Goal: Task Accomplishment & Management: Manage account settings

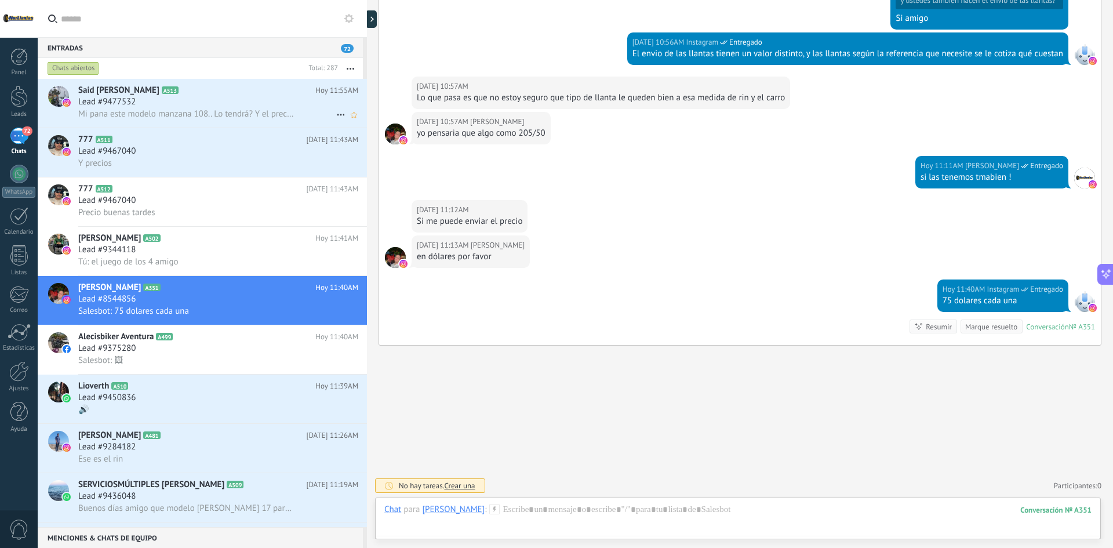
click at [230, 108] on div "Mi pana este modelo manzana 108.. Lo tendrá? Y el precio por favor" at bounding box center [218, 114] width 280 height 12
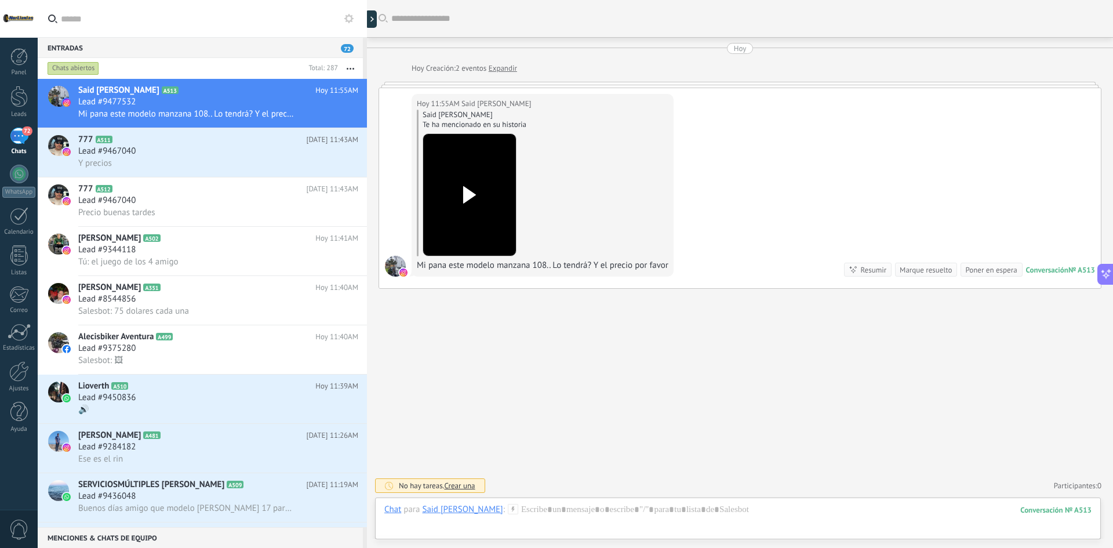
click at [472, 197] on use at bounding box center [469, 194] width 13 height 17
click at [569, 508] on div at bounding box center [737, 521] width 707 height 35
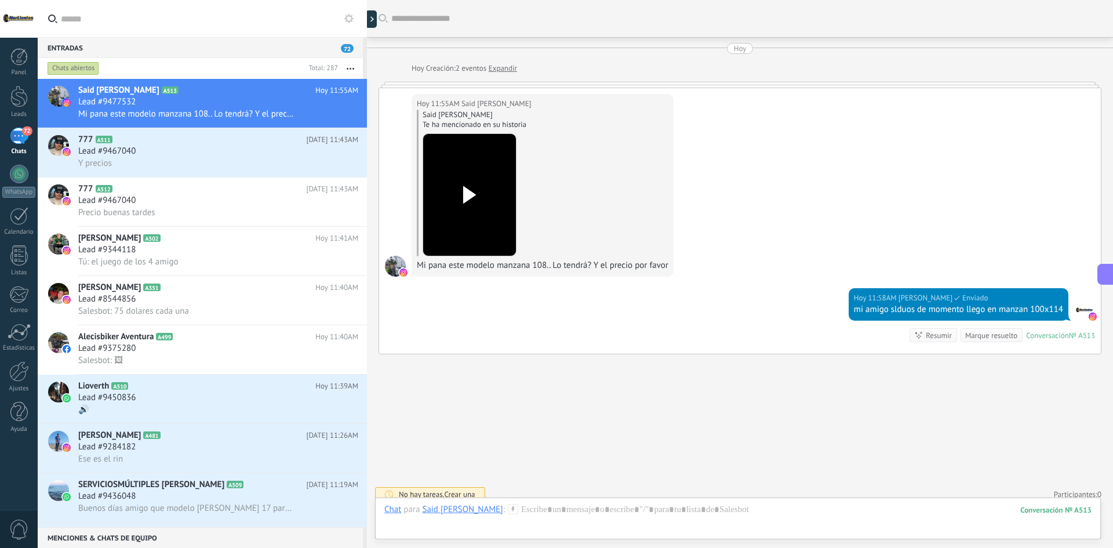
scroll to position [9, 0]
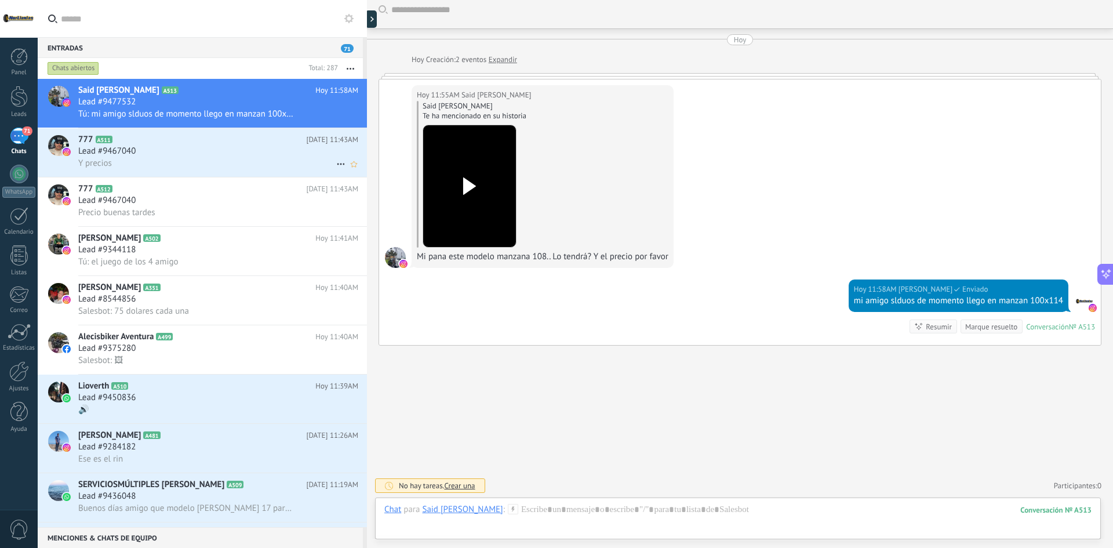
click at [103, 163] on span "Y precios" at bounding box center [95, 163] width 34 height 11
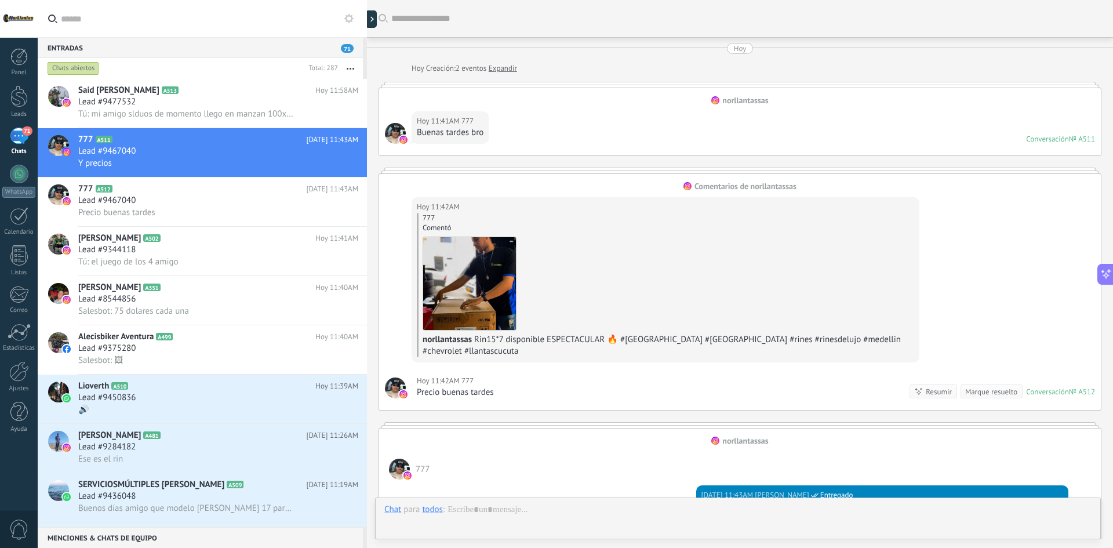
scroll to position [413, 0]
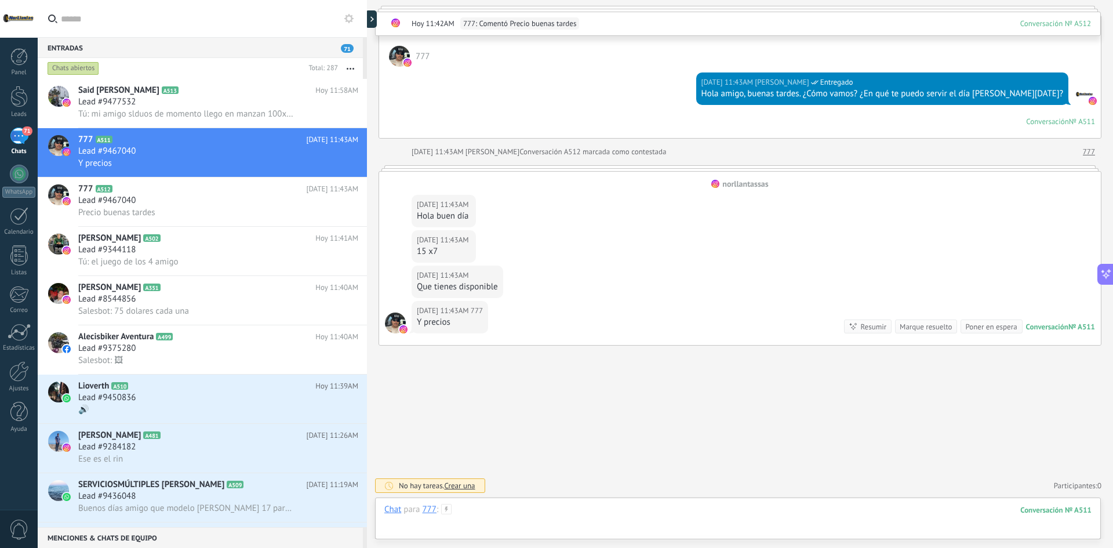
click at [554, 511] on div at bounding box center [737, 521] width 707 height 35
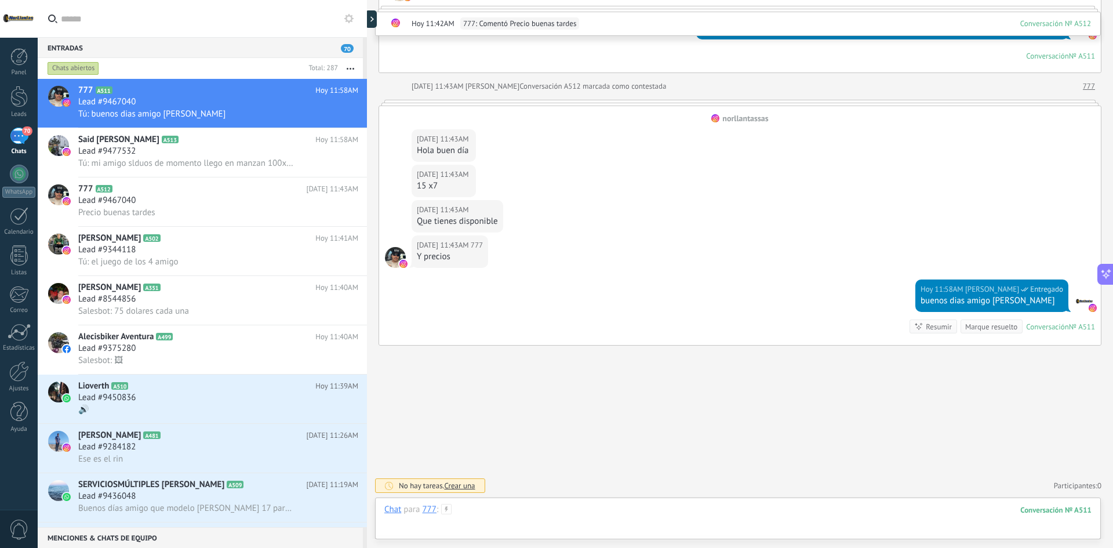
click at [549, 515] on div at bounding box center [737, 521] width 707 height 35
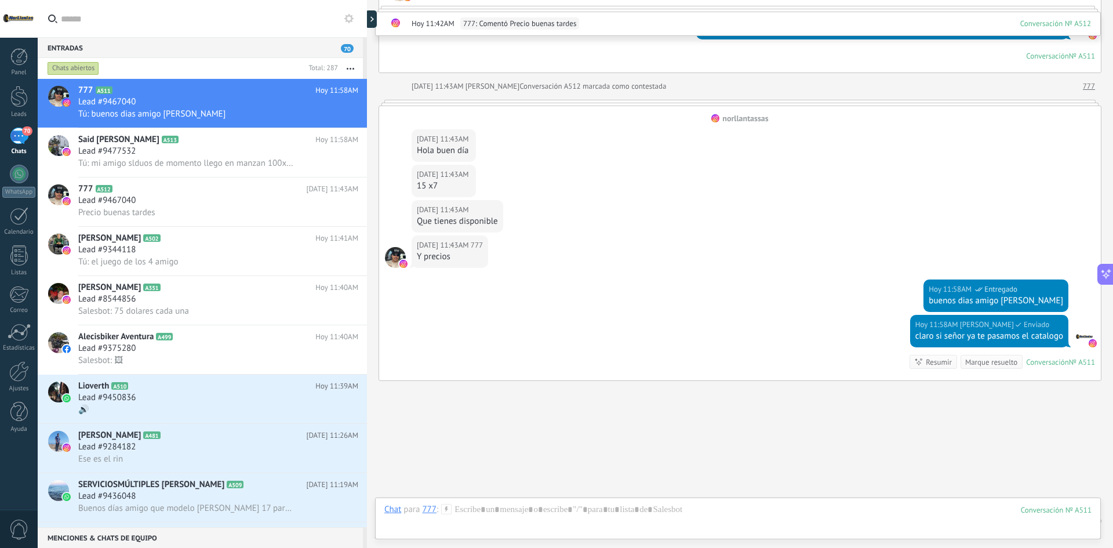
scroll to position [513, 0]
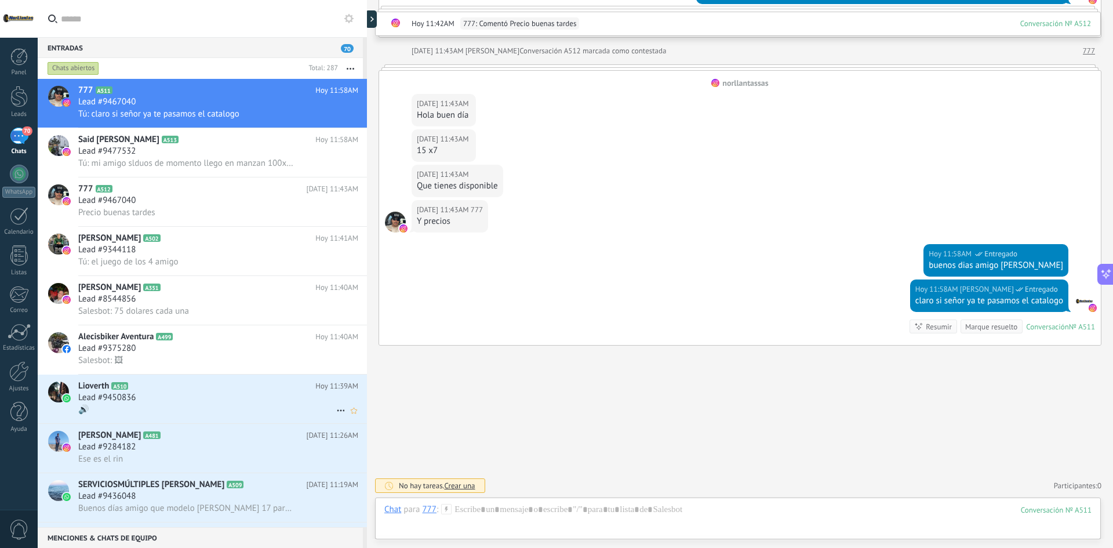
click at [213, 389] on h2 "Lioverth A510" at bounding box center [196, 386] width 237 height 12
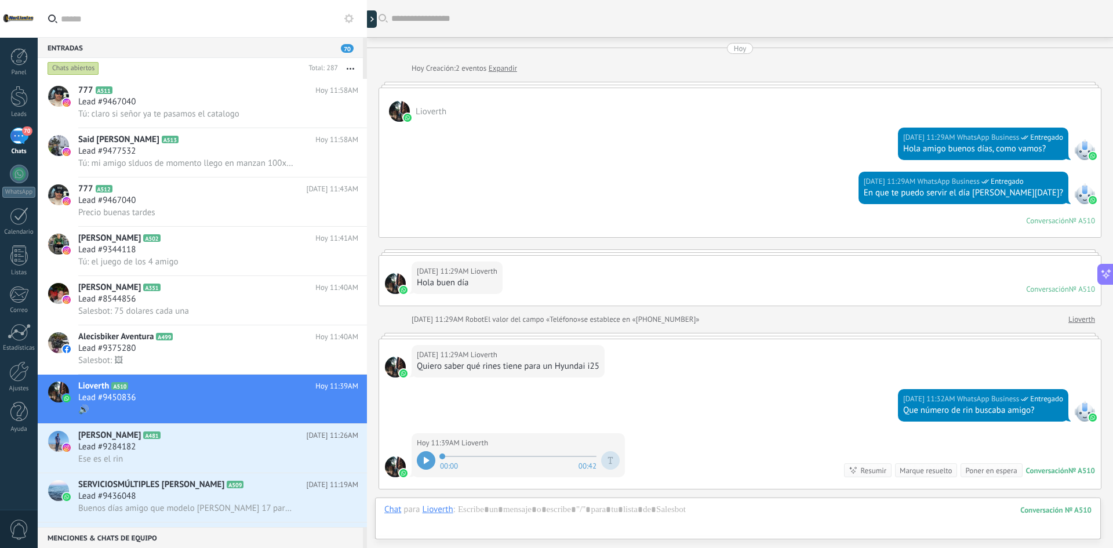
scroll to position [144, 0]
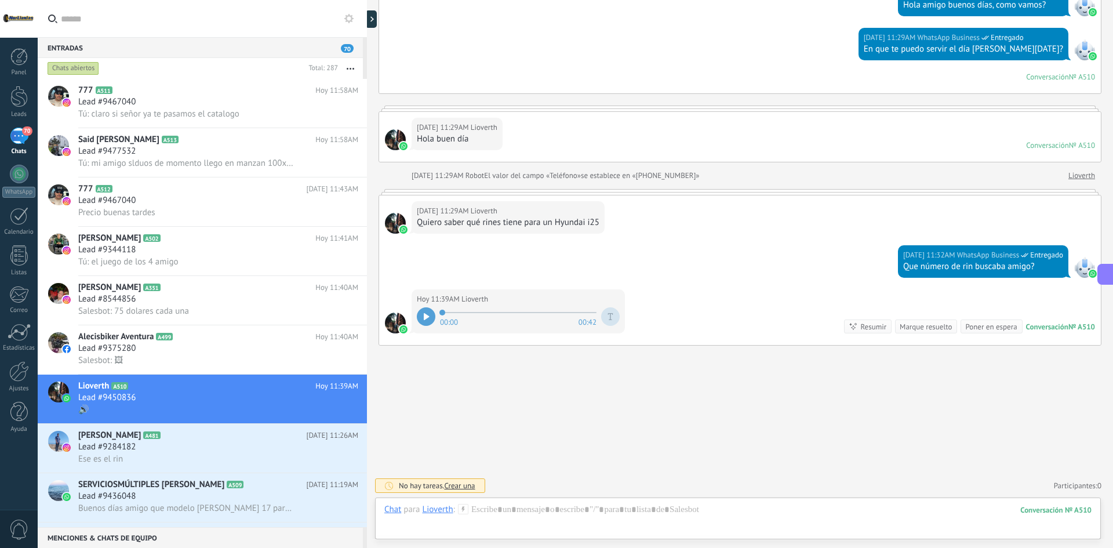
click at [430, 307] on div "00:00 00:42" at bounding box center [518, 316] width 203 height 23
click at [428, 315] on icon at bounding box center [427, 316] width 6 height 7
click at [559, 505] on div at bounding box center [737, 521] width 707 height 35
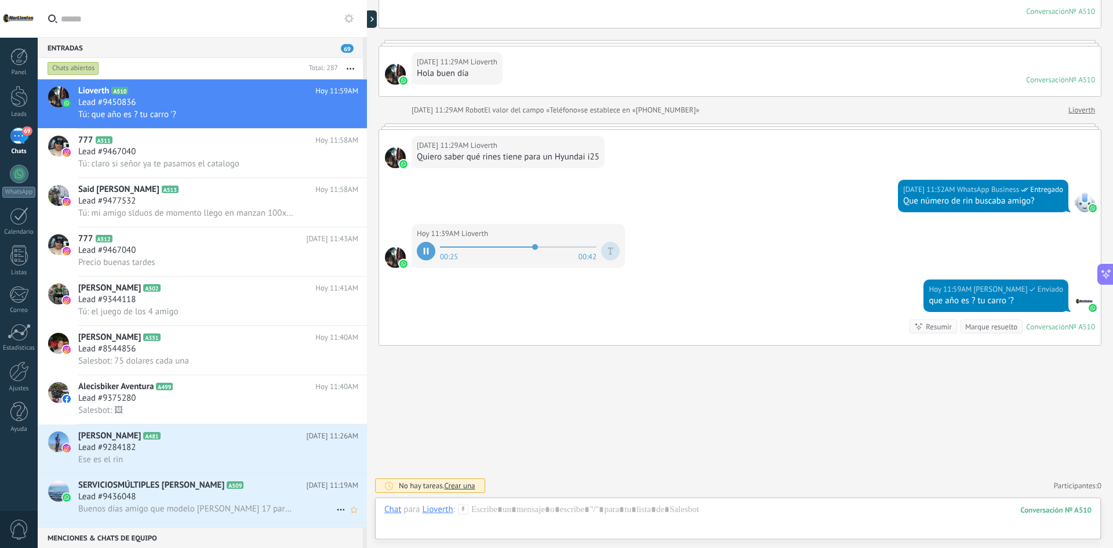
scroll to position [116, 0]
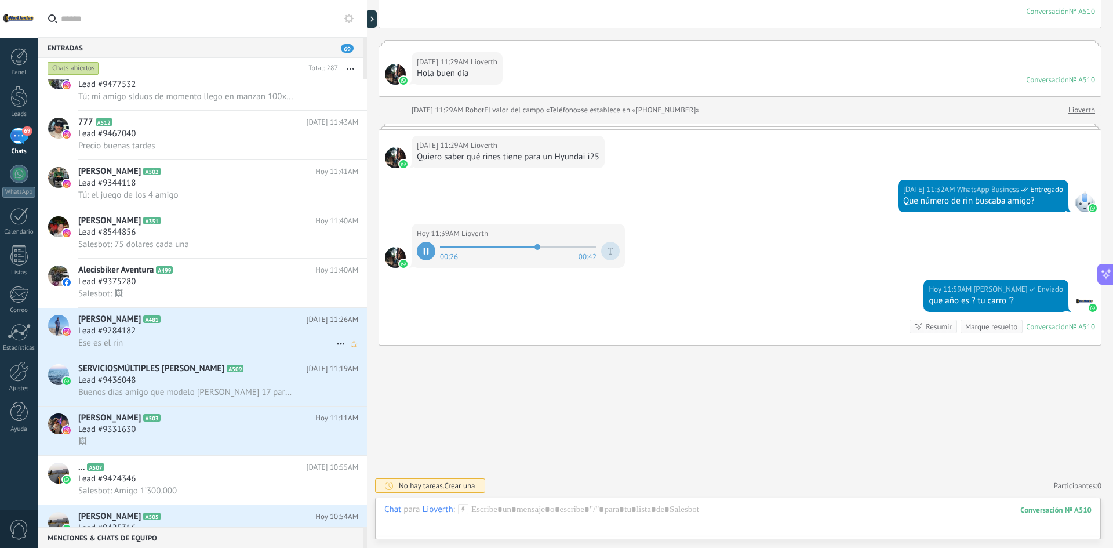
click at [185, 326] on div "Lead #9284182" at bounding box center [218, 331] width 280 height 12
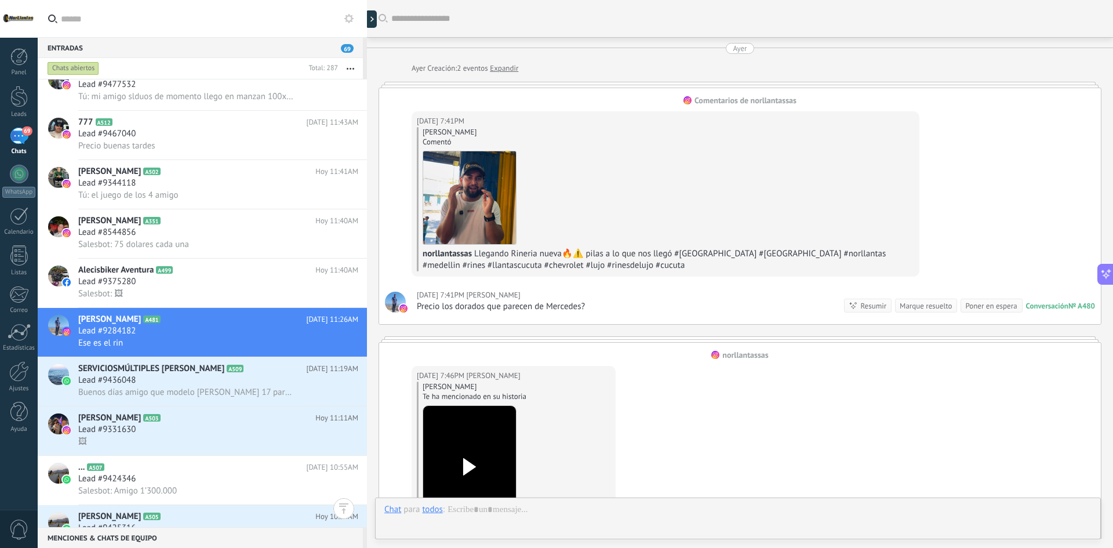
scroll to position [593, 0]
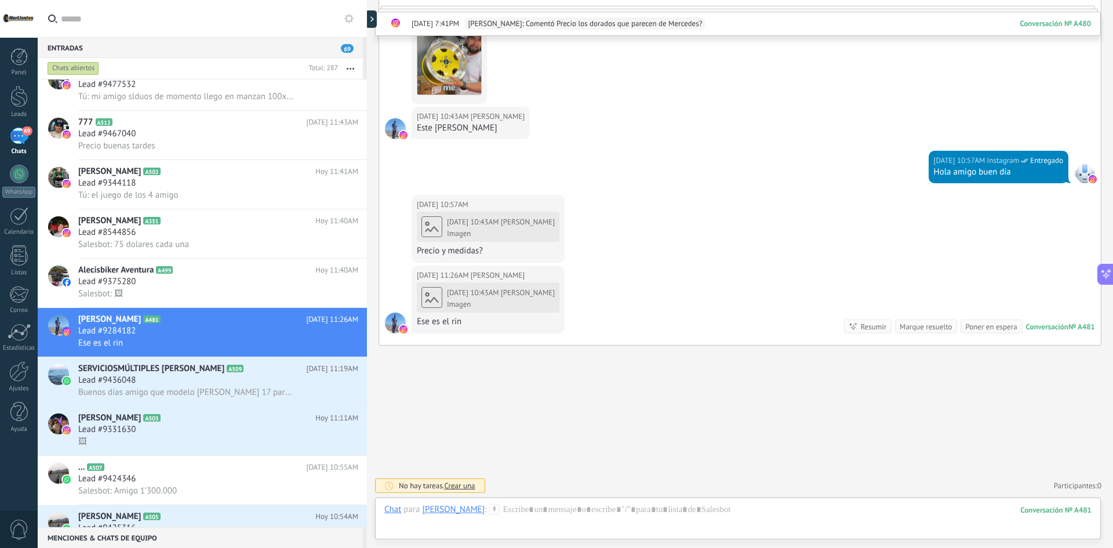
click at [487, 293] on body ".abecls-1,.abecls-2{fill-rule:evenodd}.abecls-2{fill:#fff} .abhcls-1{fill:none}…" at bounding box center [556, 274] width 1113 height 548
click at [516, 294] on span "[PERSON_NAME]" at bounding box center [528, 292] width 54 height 10
click at [584, 515] on div at bounding box center [737, 521] width 707 height 35
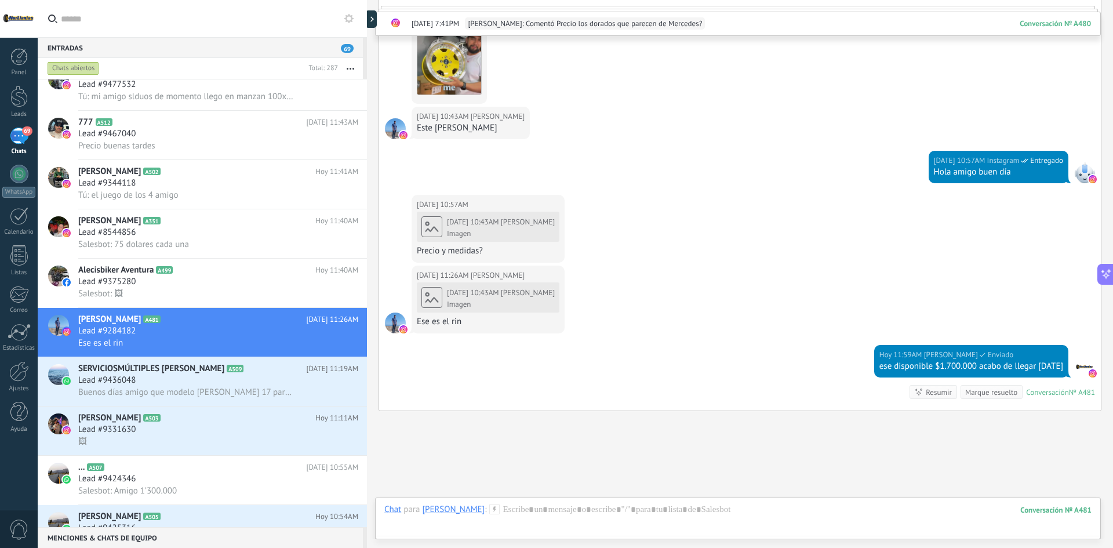
scroll to position [659, 0]
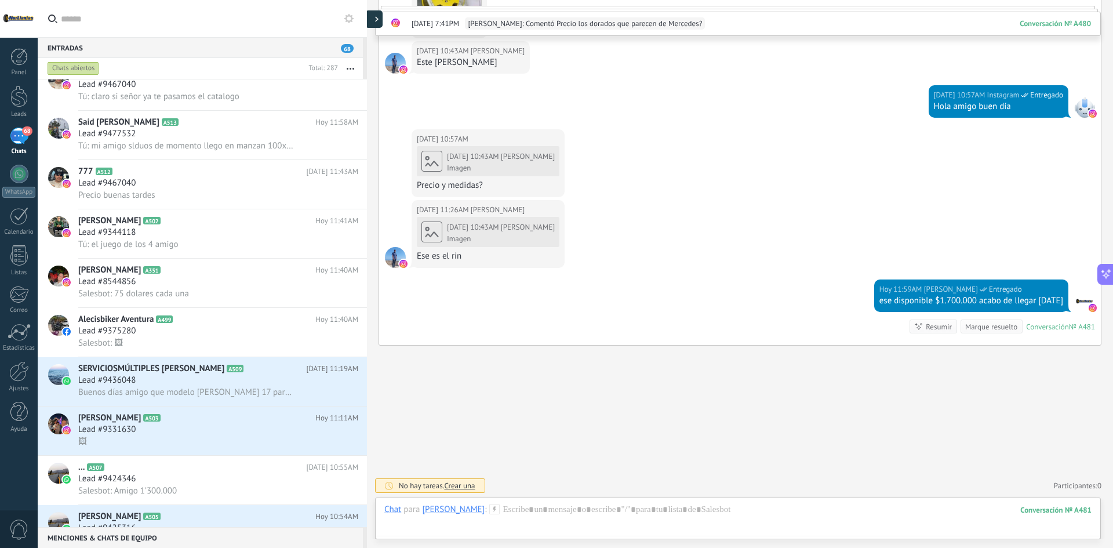
click at [374, 21] on div at bounding box center [373, 18] width 17 height 17
type textarea "**********"
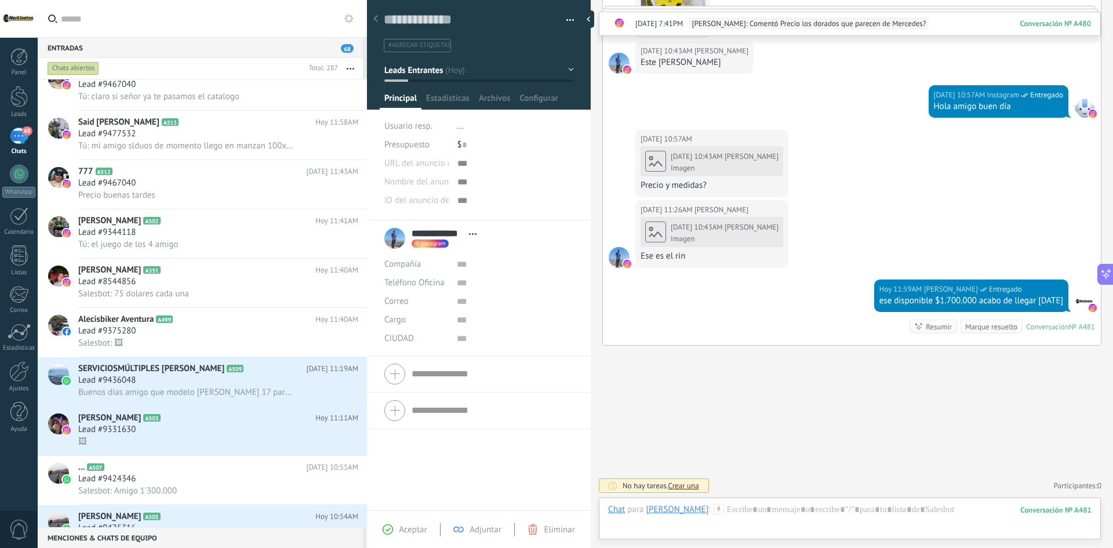
click at [558, 69] on button "Leads Entrantes" at bounding box center [479, 70] width 190 height 21
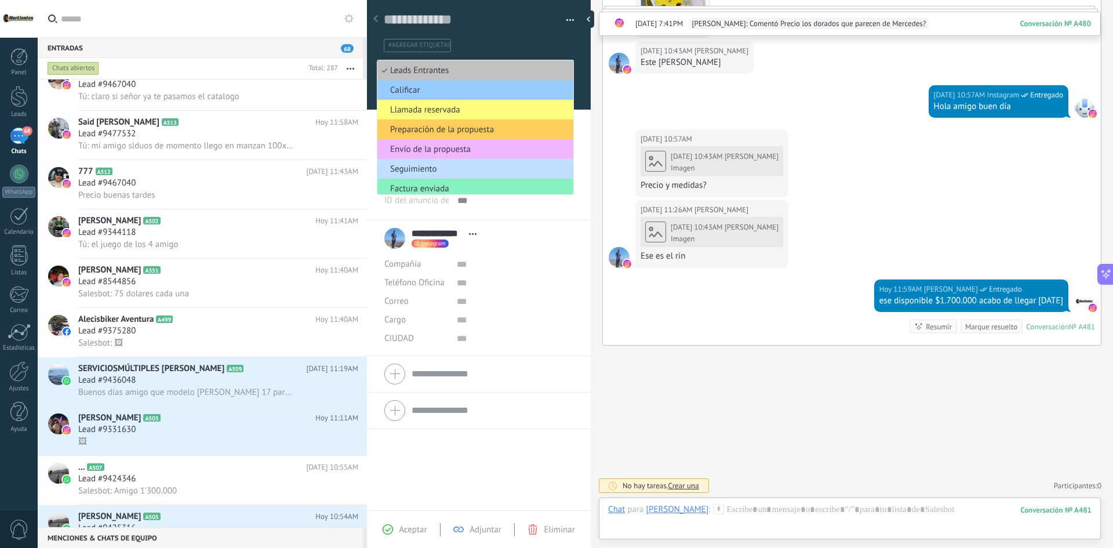
click at [456, 150] on span "Envío de la propuesta" at bounding box center [473, 149] width 192 height 11
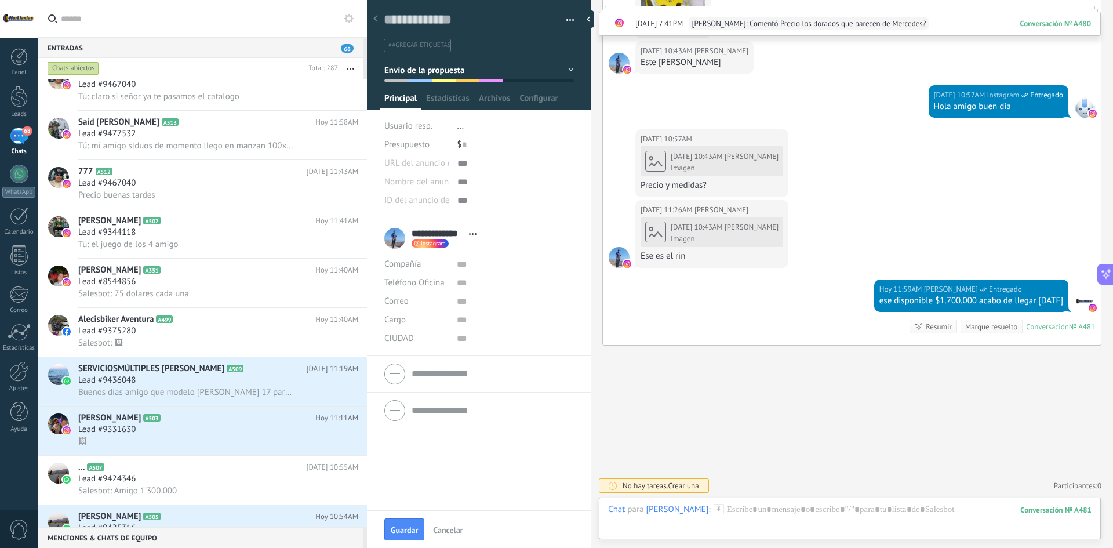
click at [469, 142] on div "$ 0" at bounding box center [515, 145] width 117 height 19
click at [405, 526] on span "Guardar" at bounding box center [404, 530] width 27 height 8
type input "*********"
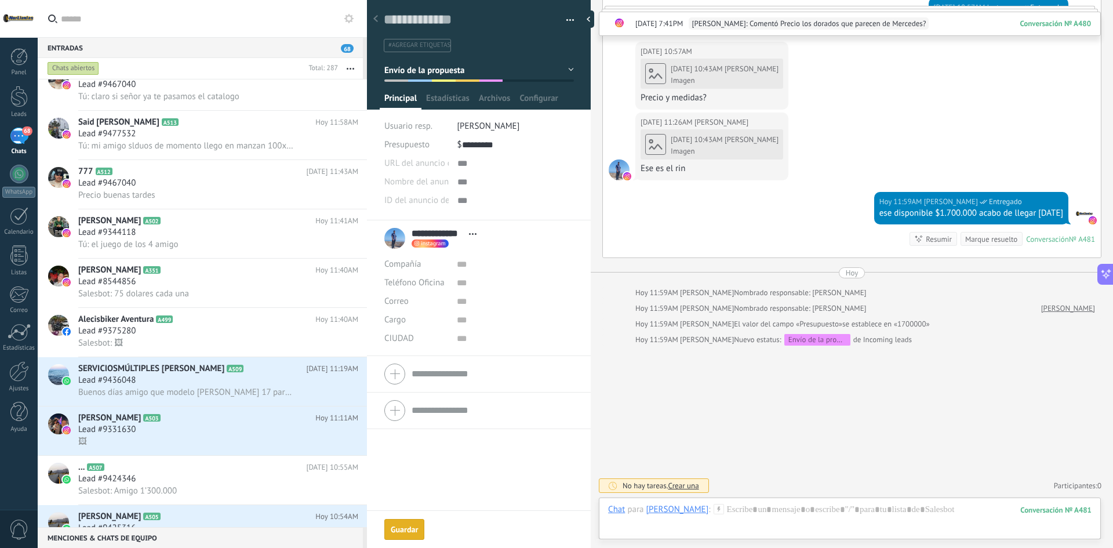
click at [405, 530] on div "Guardar" at bounding box center [404, 529] width 27 height 8
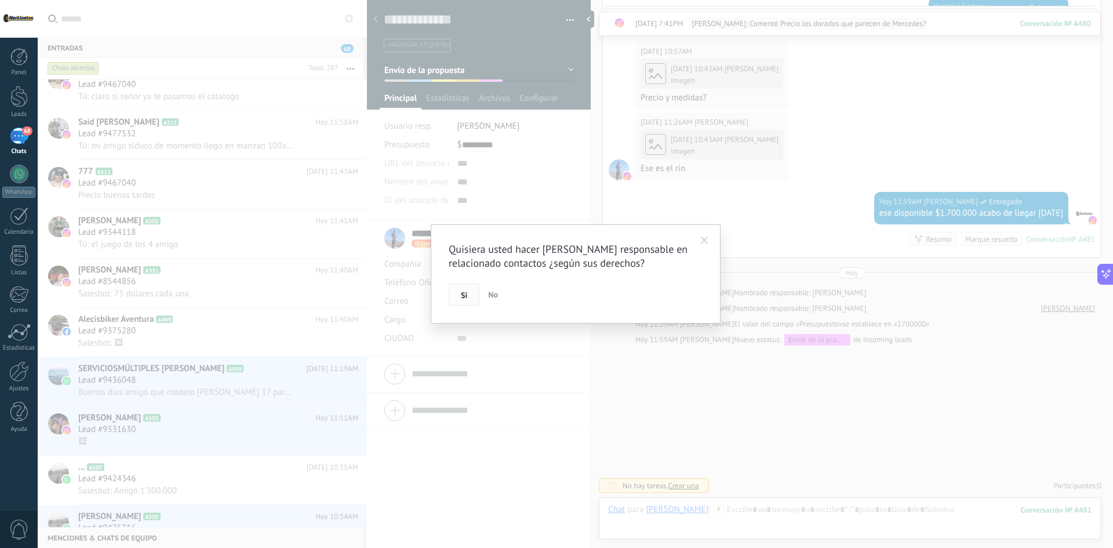
click at [471, 296] on button "Si" at bounding box center [464, 294] width 31 height 22
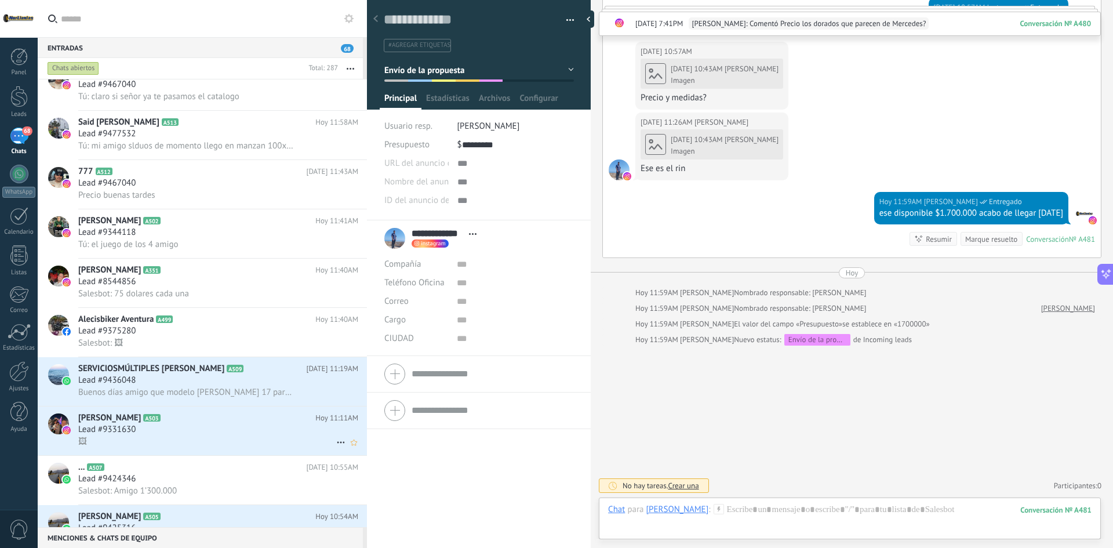
click at [195, 445] on div "🖼" at bounding box center [218, 441] width 280 height 12
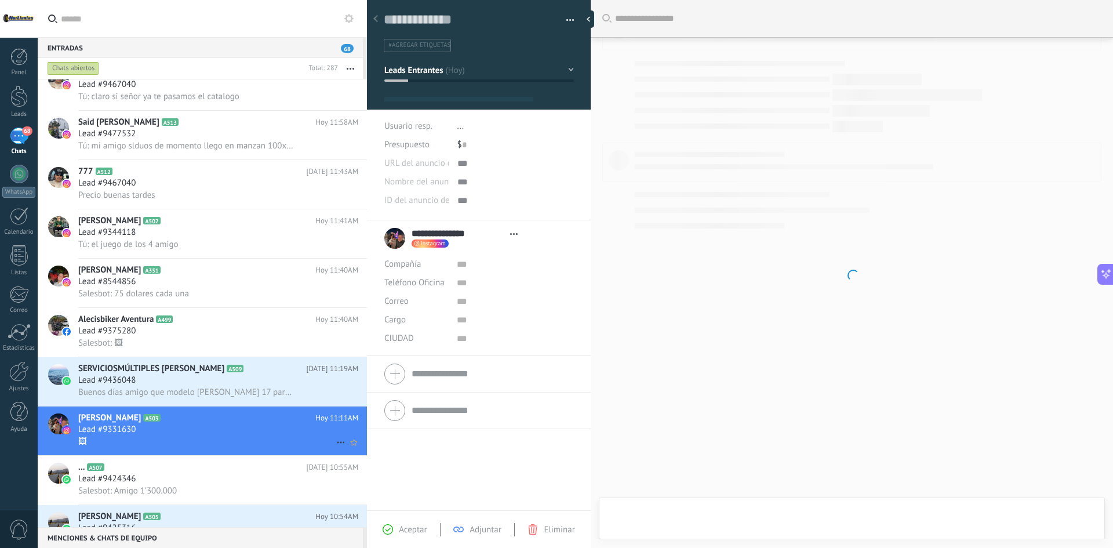
type textarea "**********"
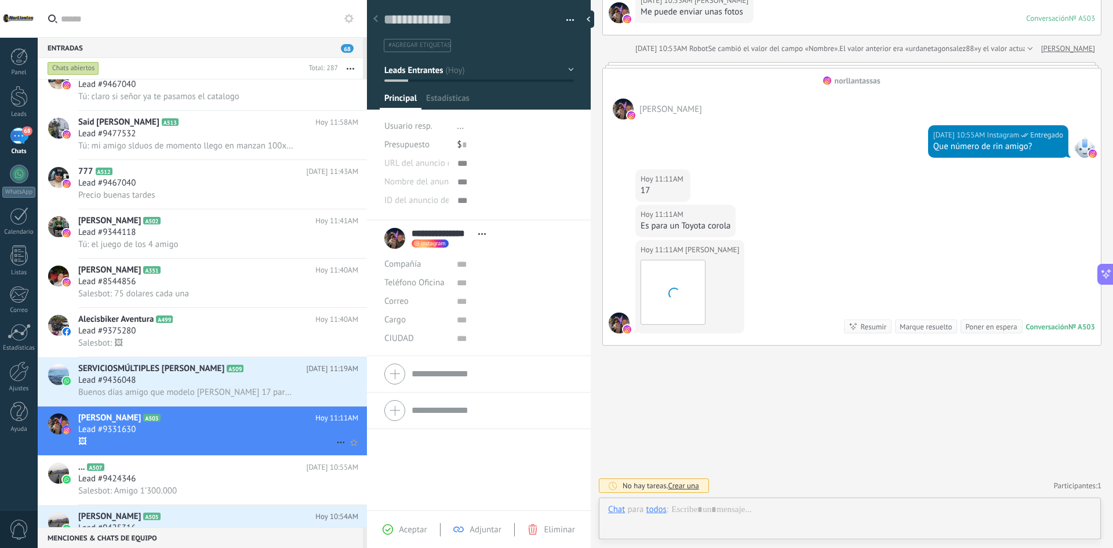
scroll to position [17, 0]
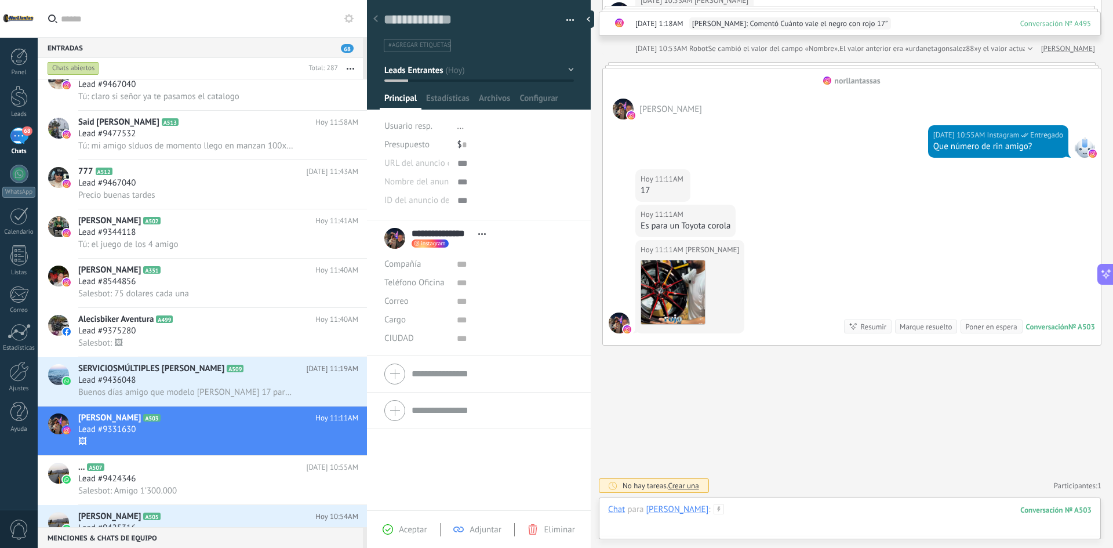
click at [757, 511] on div at bounding box center [849, 521] width 483 height 35
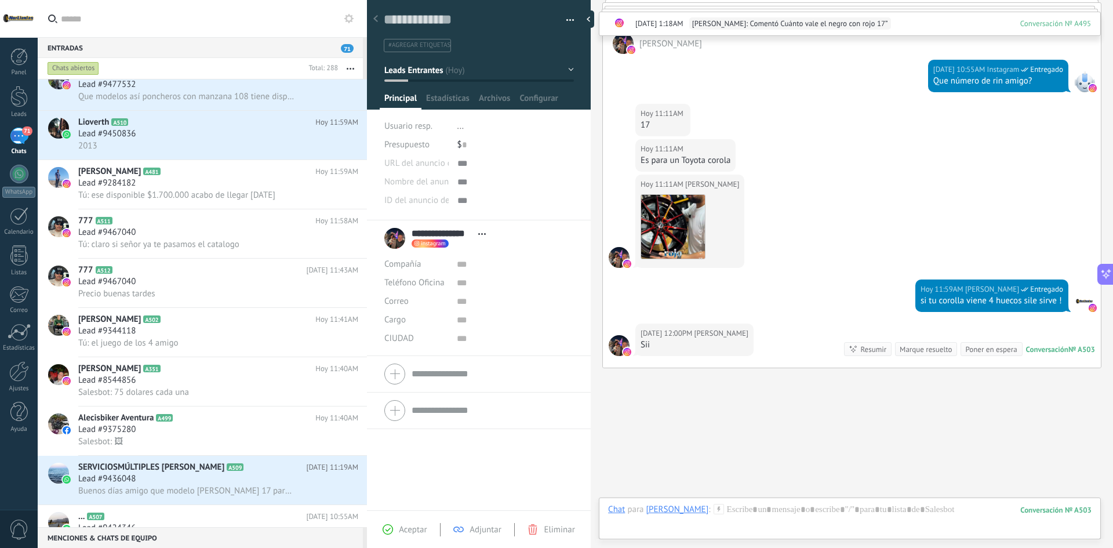
scroll to position [677, 0]
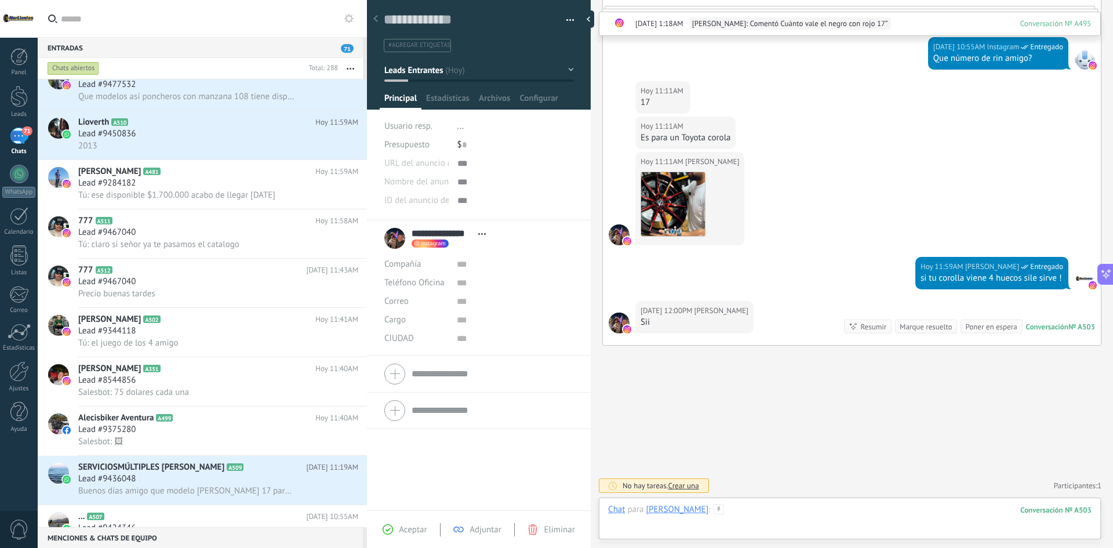
click at [817, 511] on div at bounding box center [849, 521] width 483 height 35
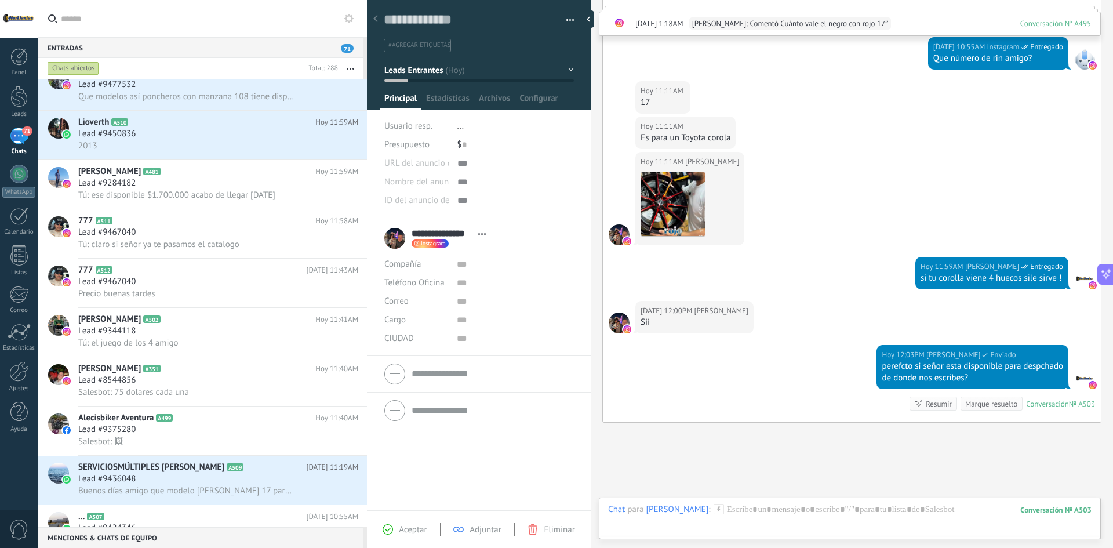
scroll to position [754, 0]
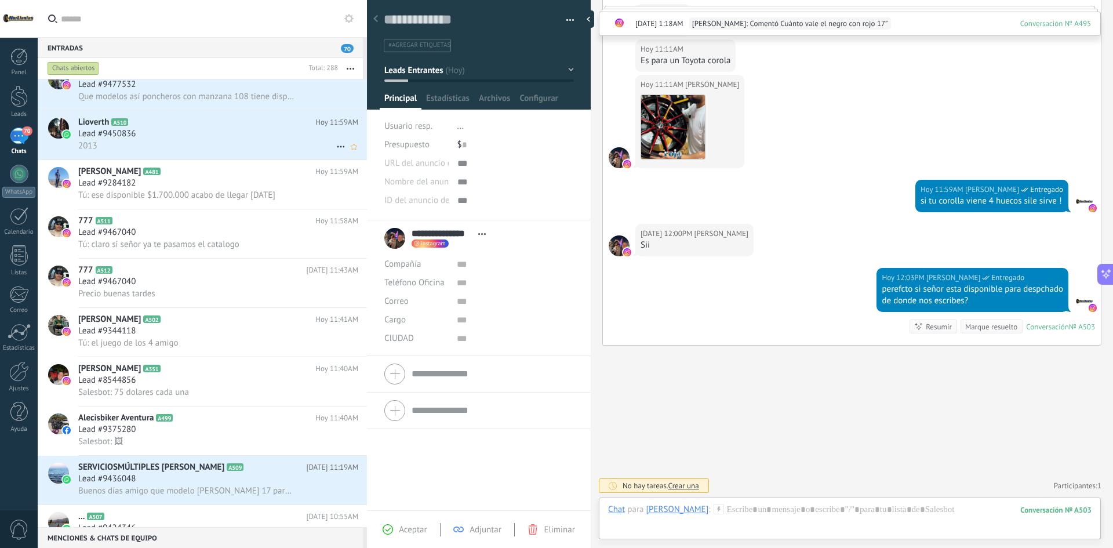
click at [116, 134] on span "Lead #9450836" at bounding box center [106, 134] width 57 height 12
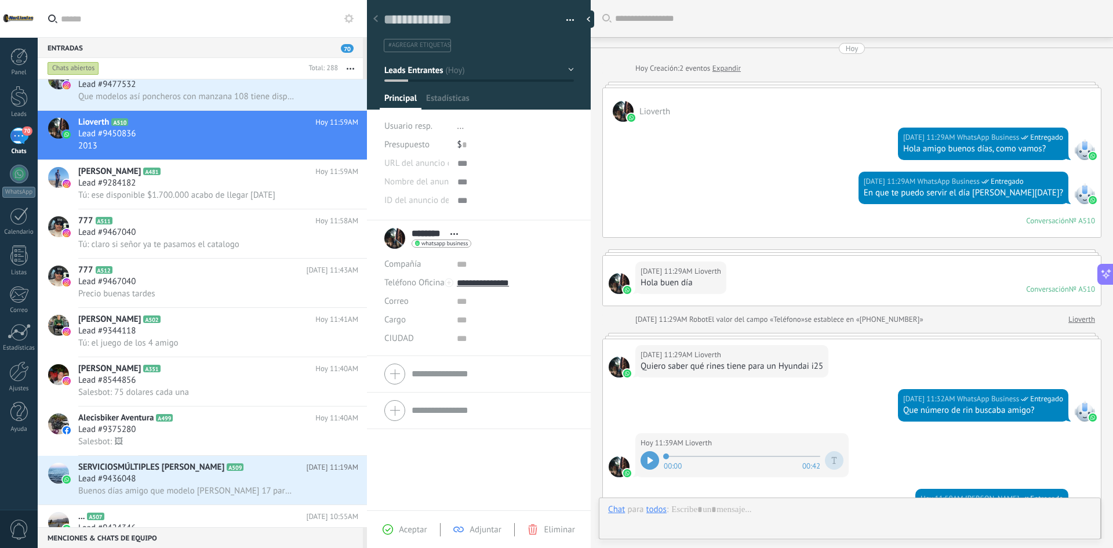
type textarea "**********"
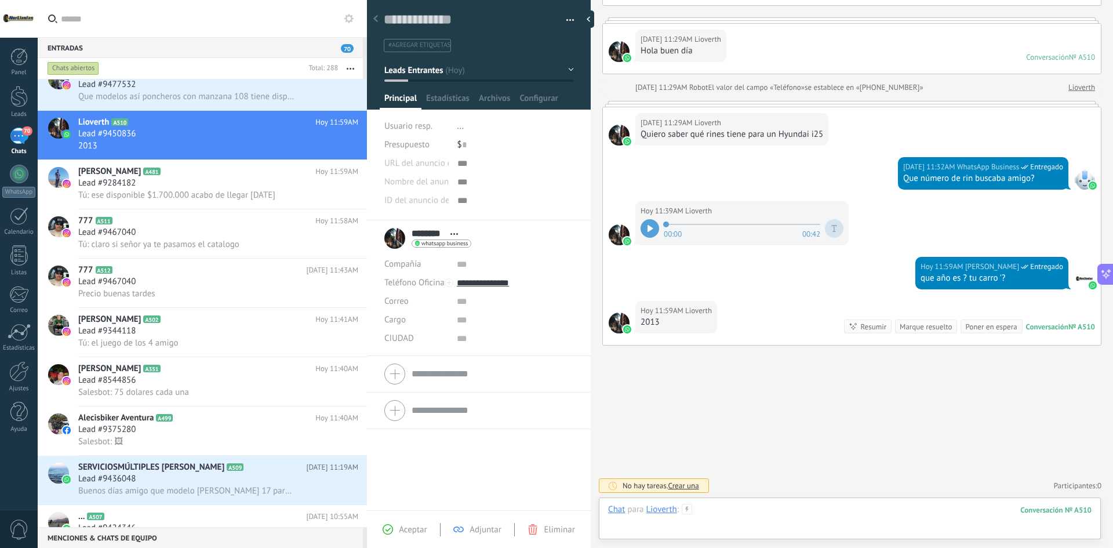
click at [763, 517] on div at bounding box center [849, 521] width 483 height 35
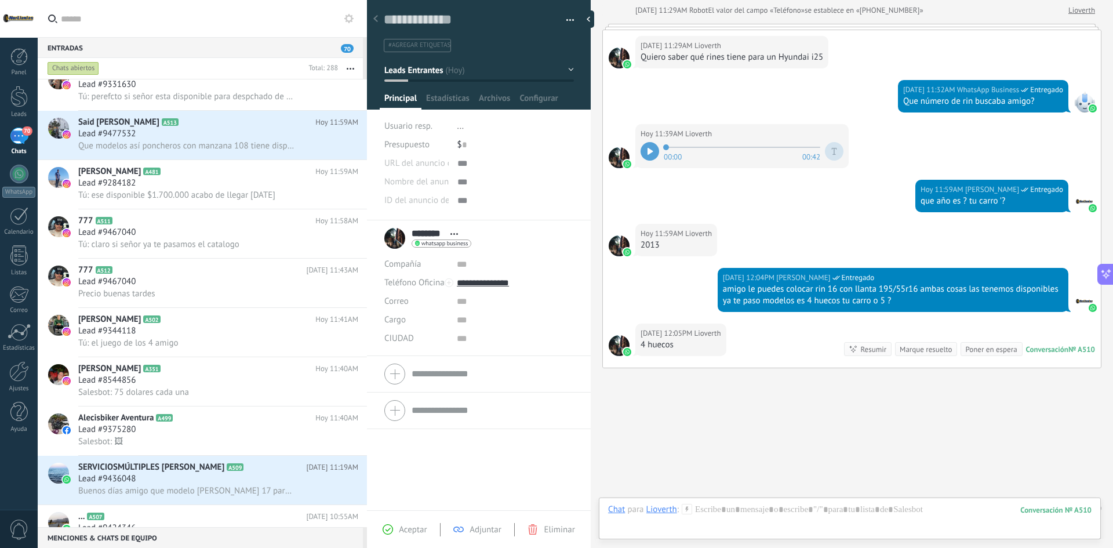
scroll to position [332, 0]
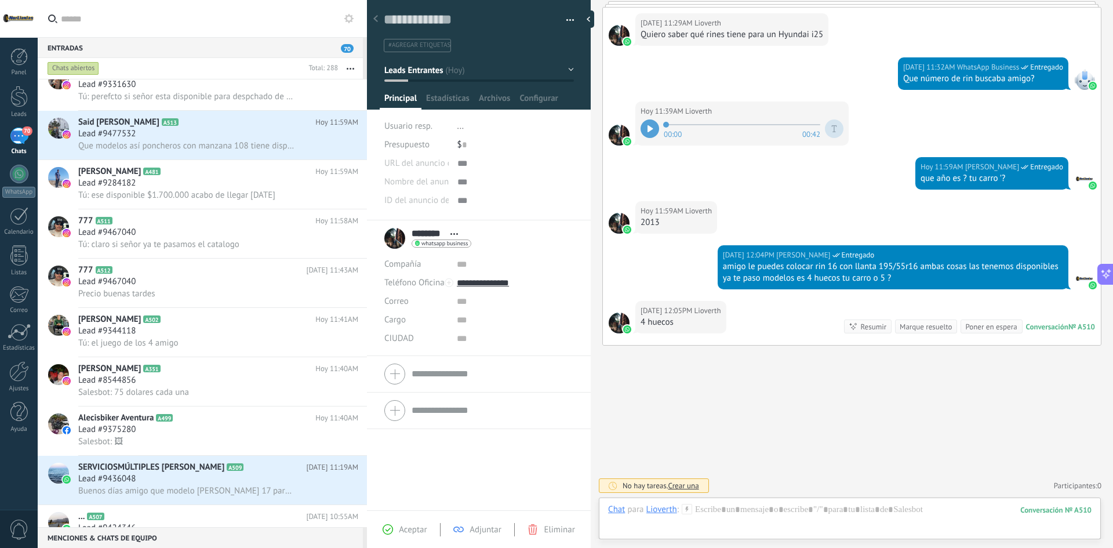
click at [763, 498] on div "Chat Correo Nota Tarea Chat para Lioverth : 510 Enviar Cancelar Rastrear clics …" at bounding box center [850, 518] width 502 height 42
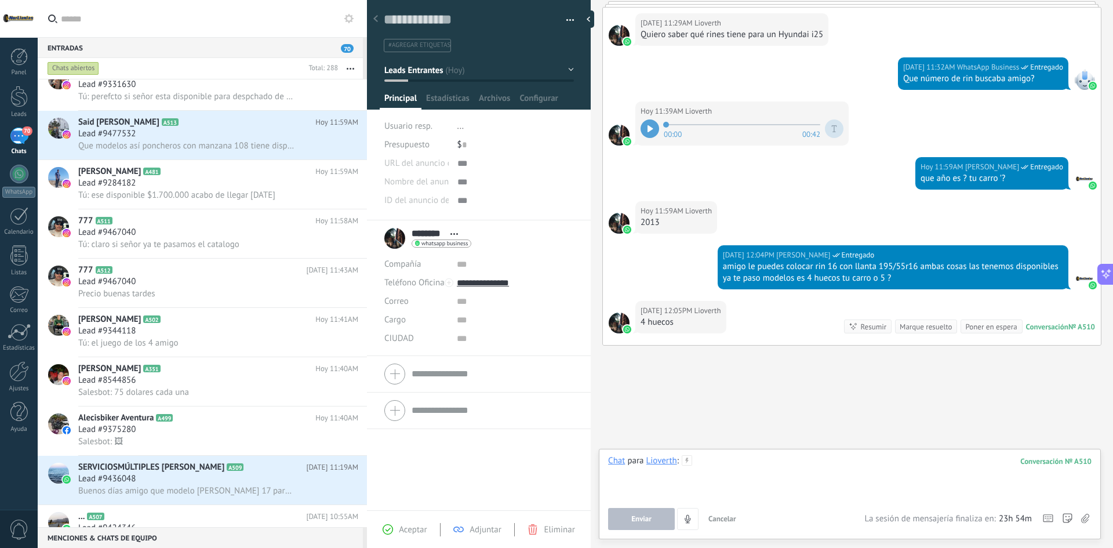
click at [759, 471] on div at bounding box center [849, 477] width 483 height 44
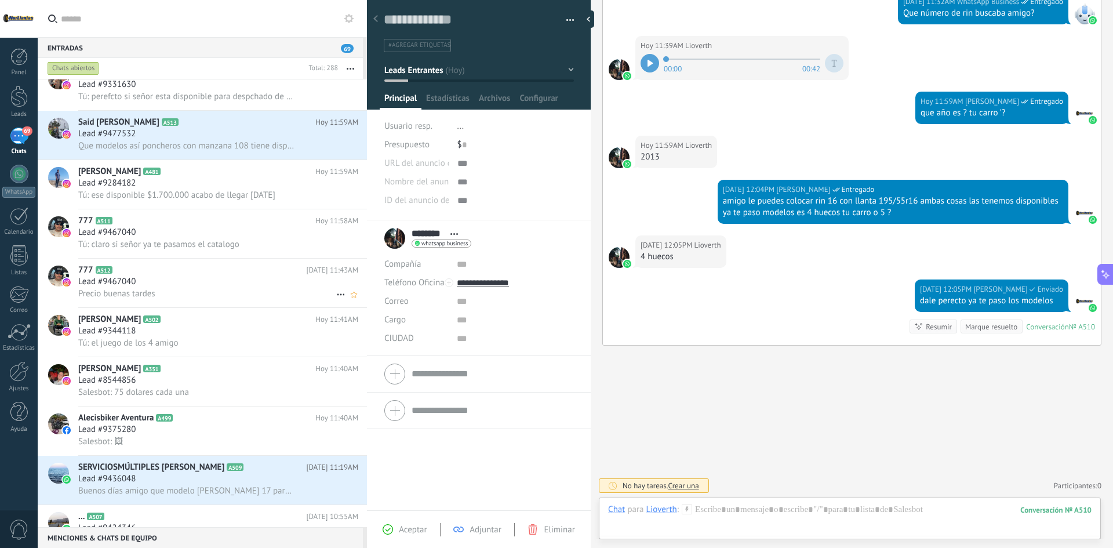
scroll to position [0, 0]
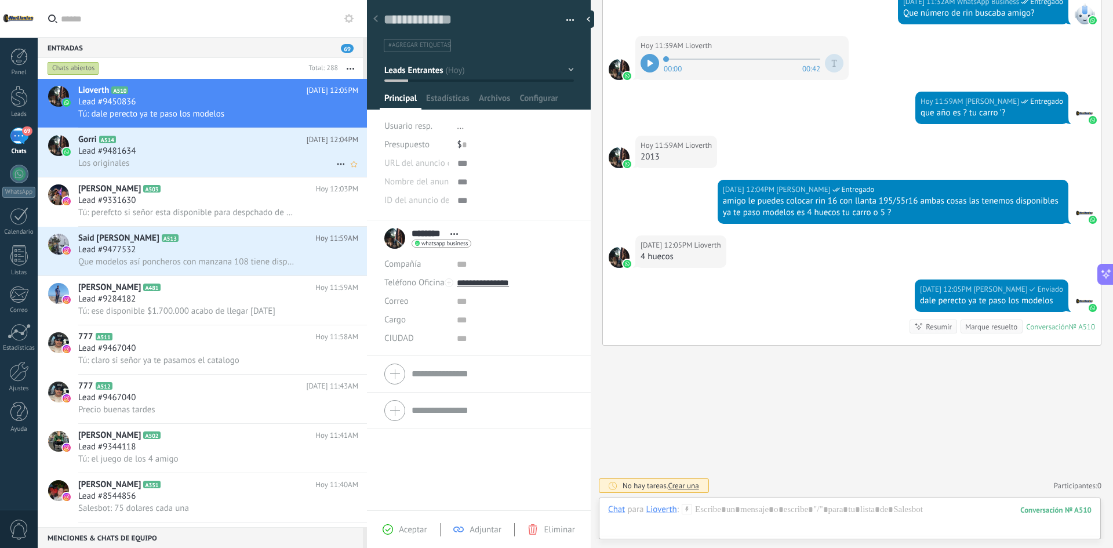
click at [221, 145] on h2 "Gorri A514" at bounding box center [192, 140] width 228 height 12
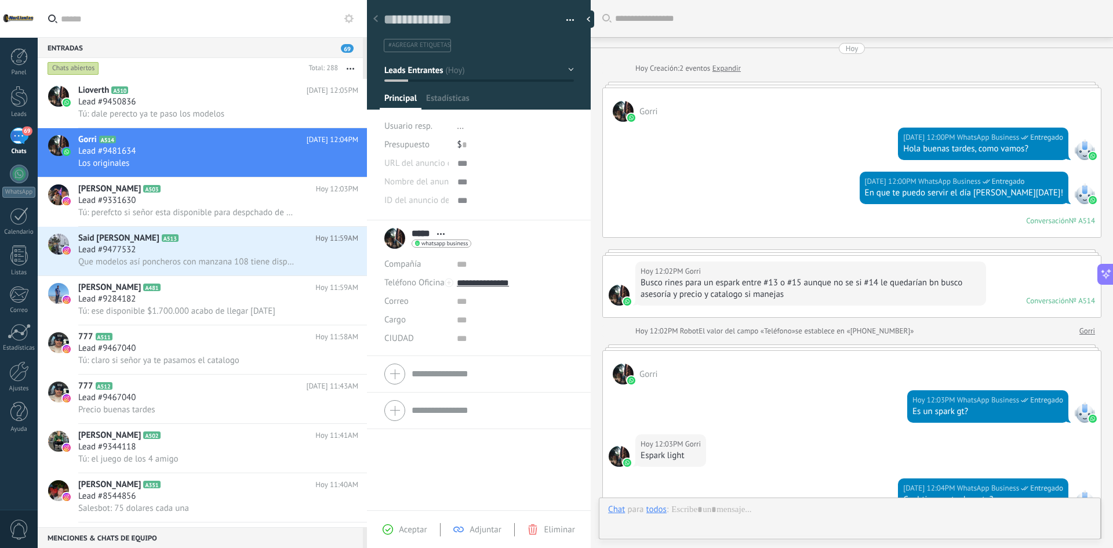
scroll to position [221, 0]
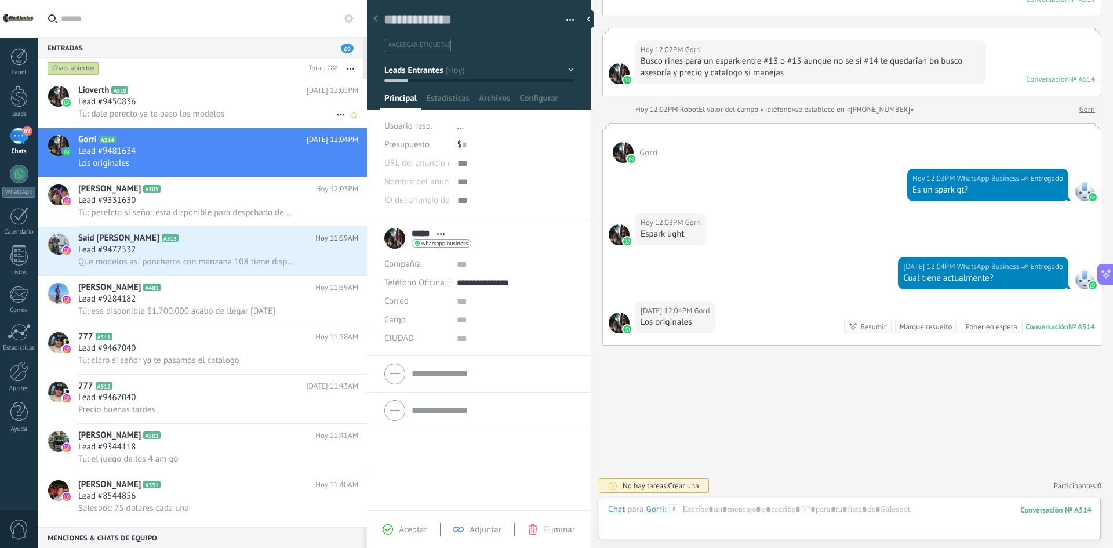
click at [245, 99] on div "Lead #9450836" at bounding box center [218, 102] width 280 height 12
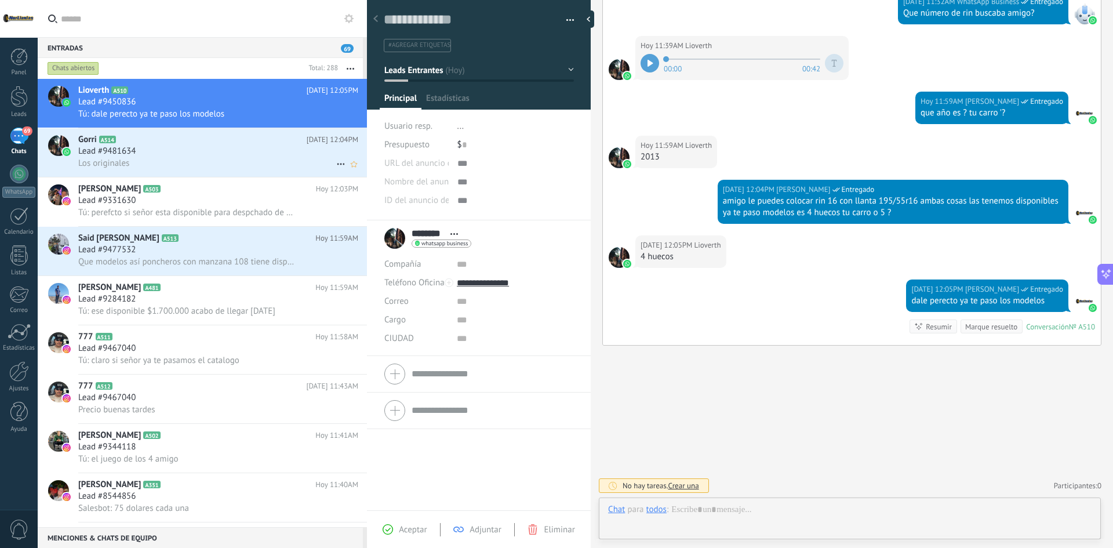
scroll to position [17, 0]
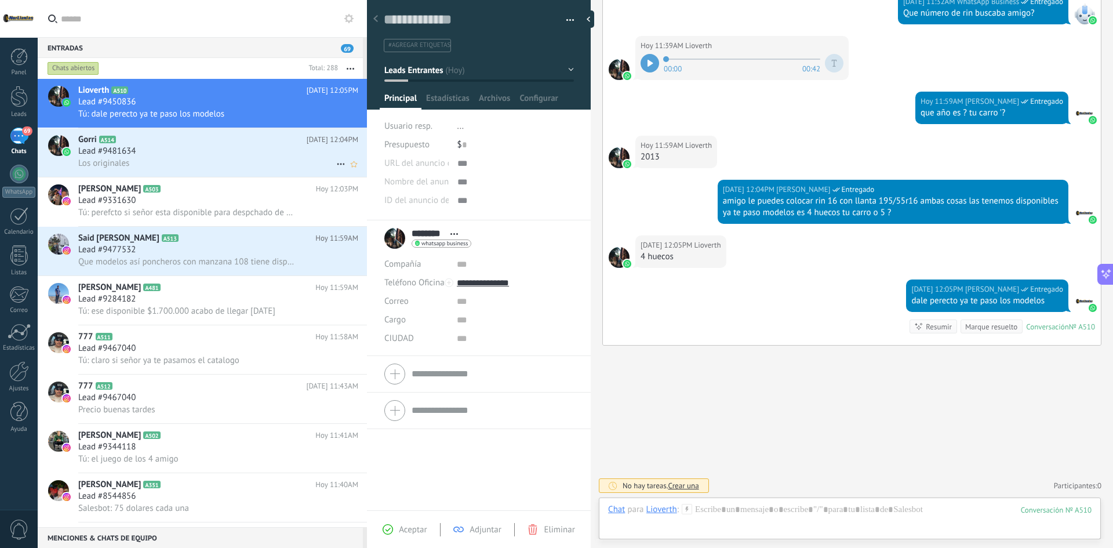
click at [164, 169] on div "Los originales" at bounding box center [218, 163] width 280 height 12
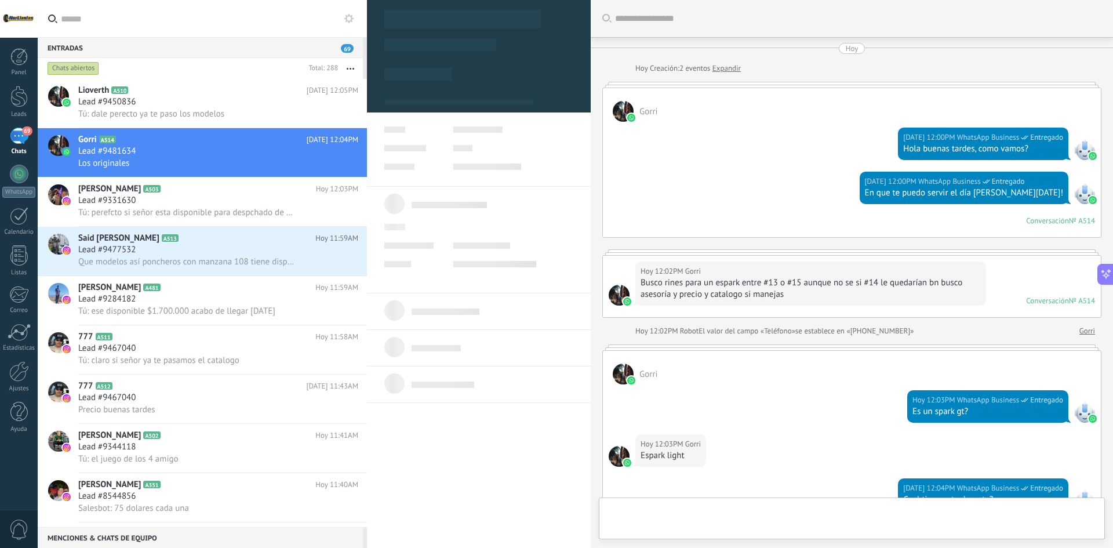
type textarea "**********"
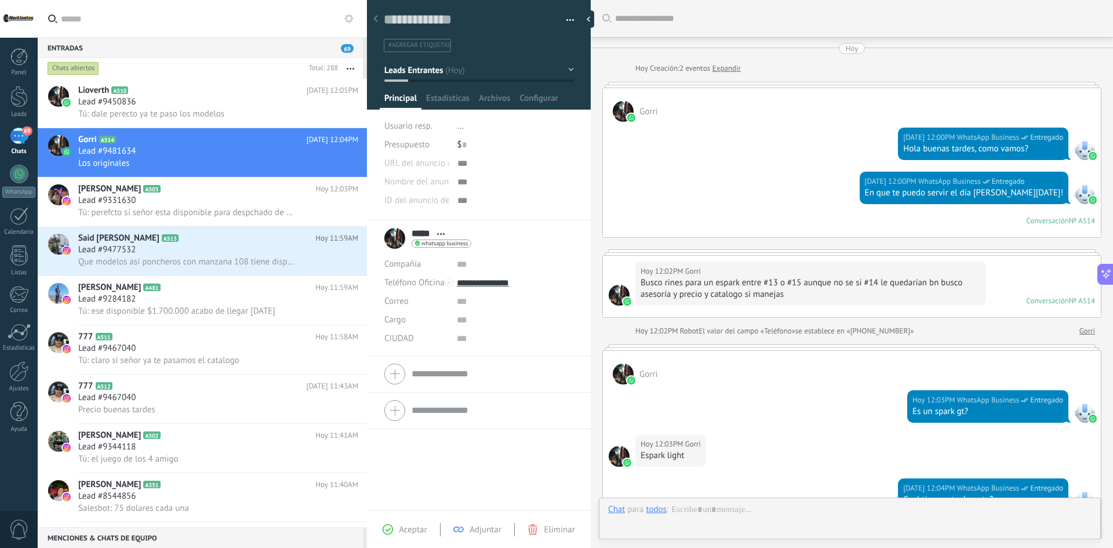
scroll to position [17, 0]
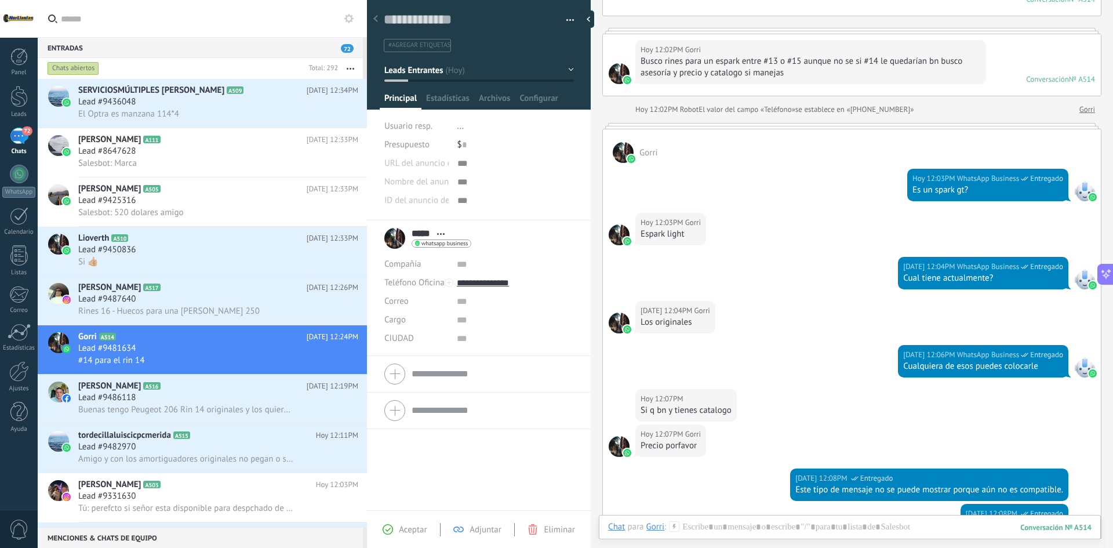
type input "********"
type input "*********"
